Goal: Use online tool/utility: Utilize a website feature to perform a specific function

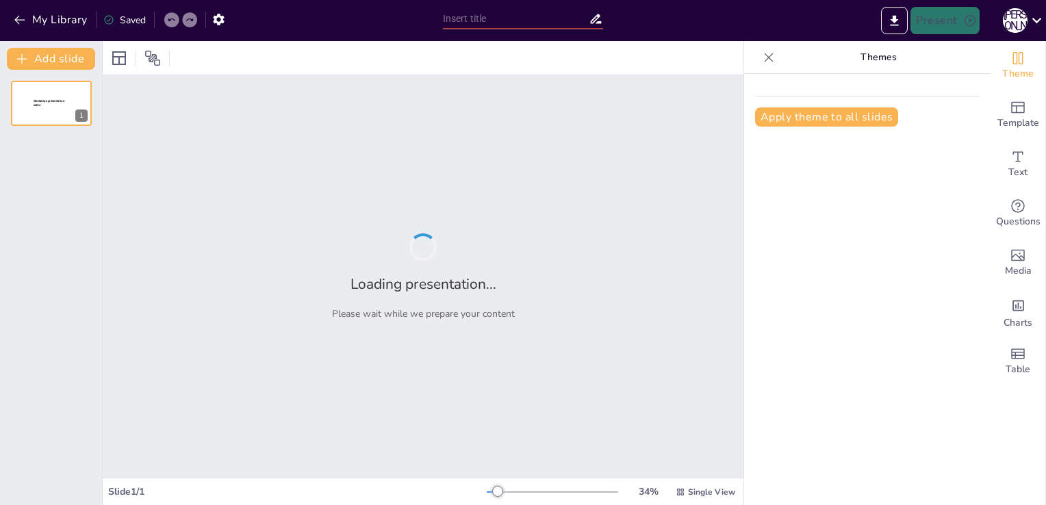
type input "Основи теорії будови органічних сполук"
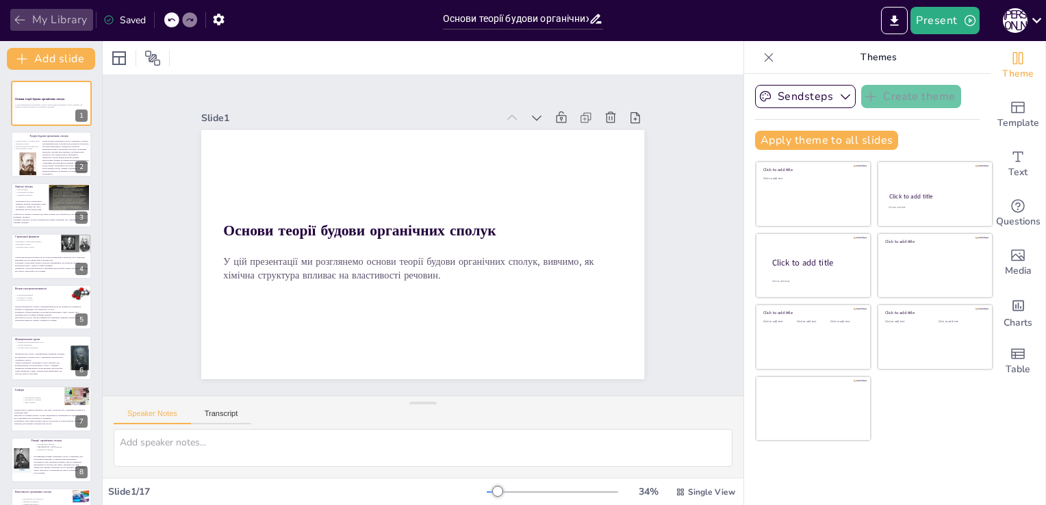
click at [25, 18] on icon "button" at bounding box center [20, 20] width 14 height 14
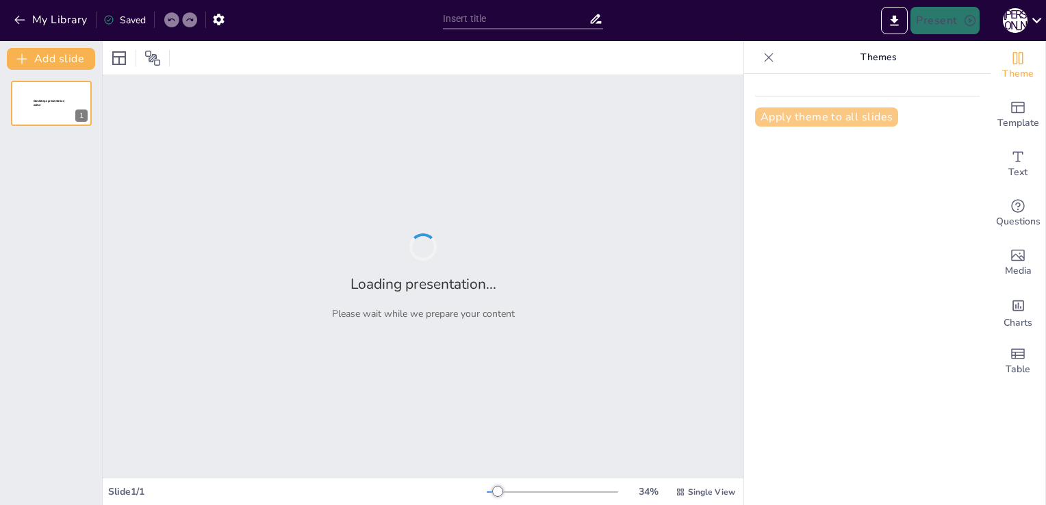
type input "Основні властивості неметалів як простих речовин"
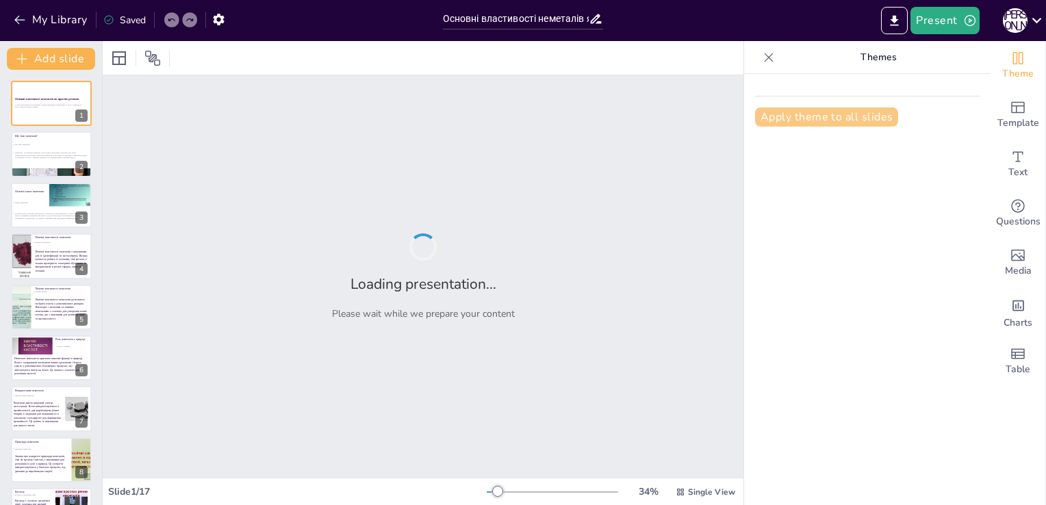
checkbox input "true"
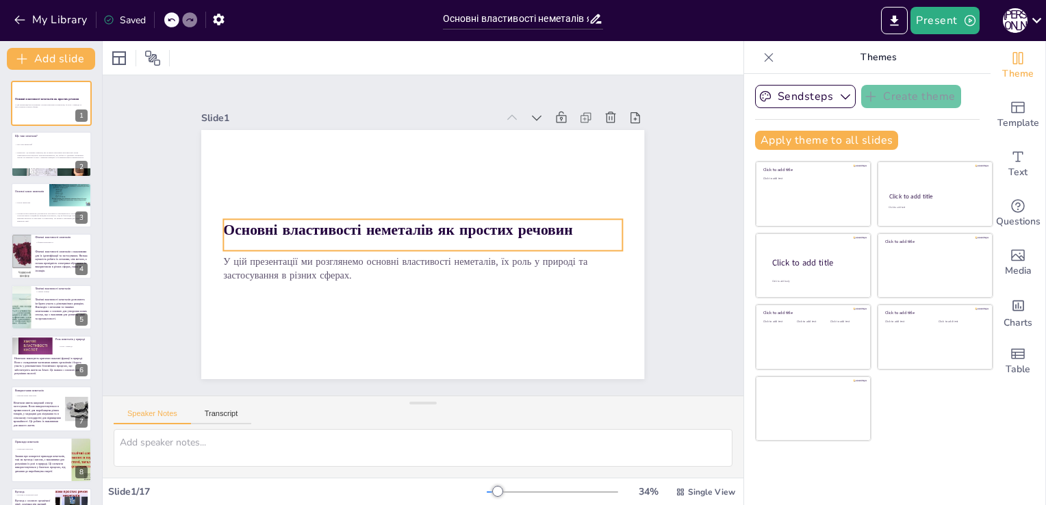
checkbox input "true"
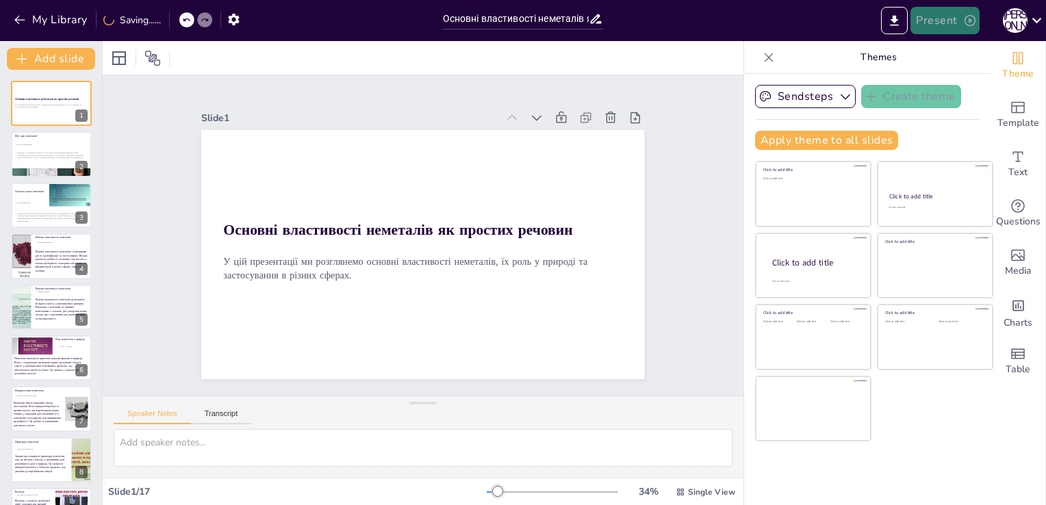
click at [938, 21] on button "Present" at bounding box center [944, 20] width 68 height 27
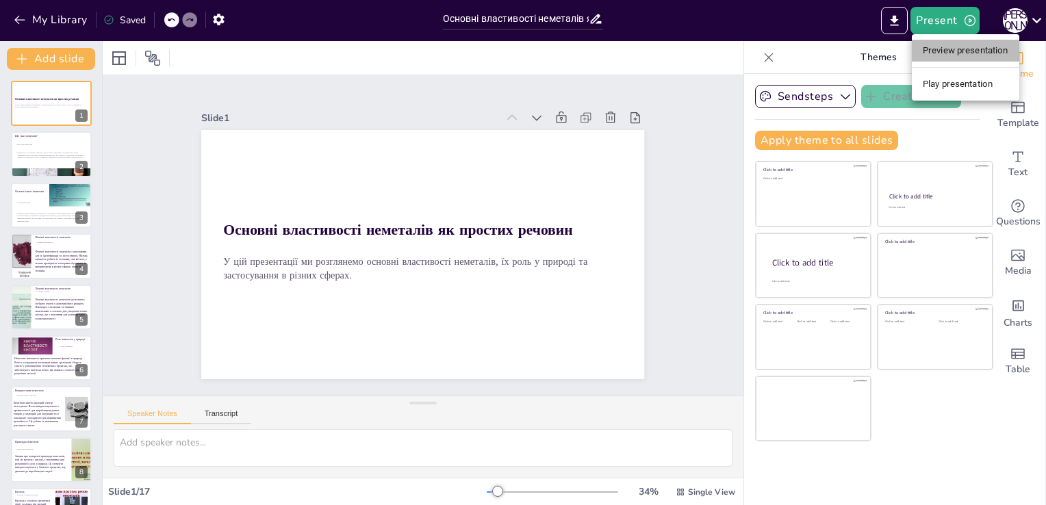
click at [936, 53] on li "Preview presentation" at bounding box center [965, 51] width 107 height 22
